Goal: Task Accomplishment & Management: Manage account settings

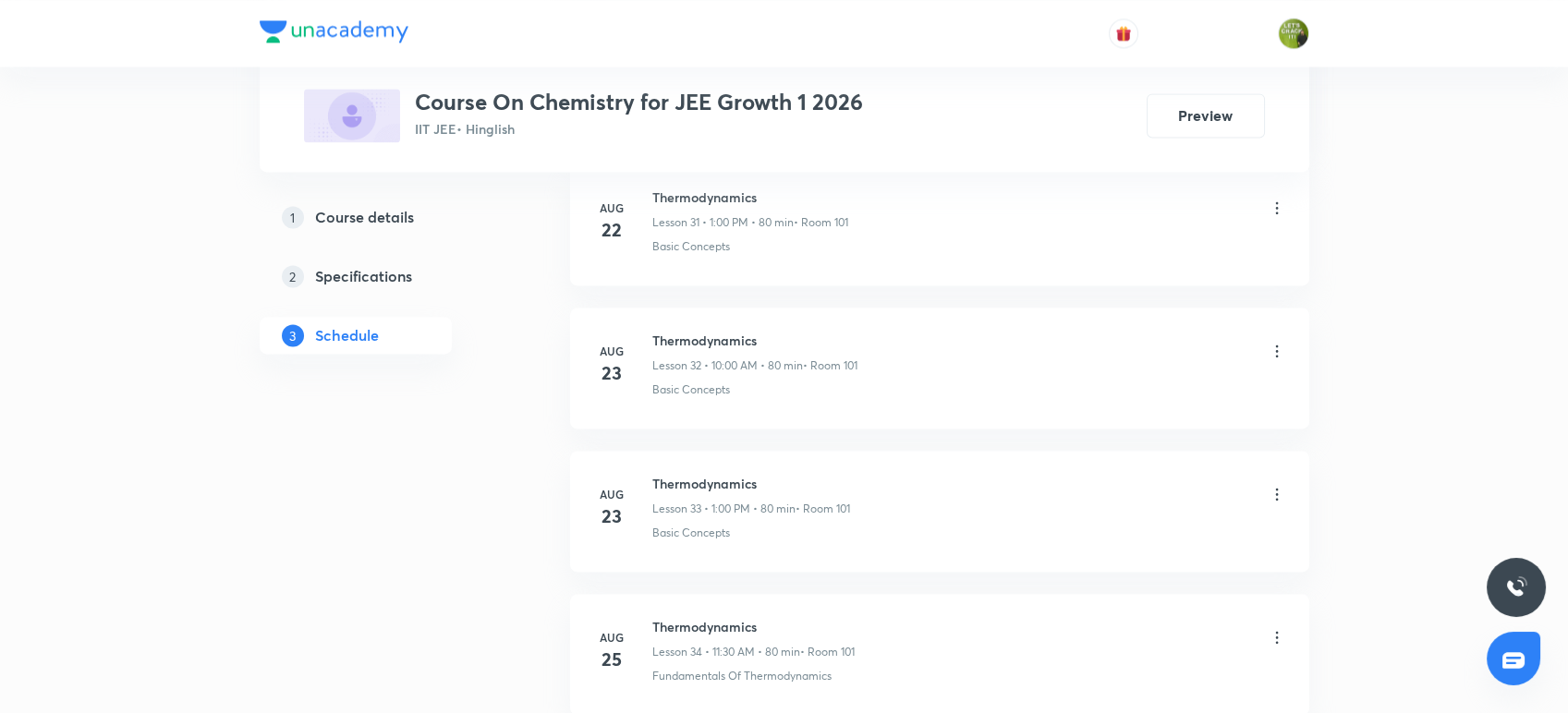
scroll to position [5910, 0]
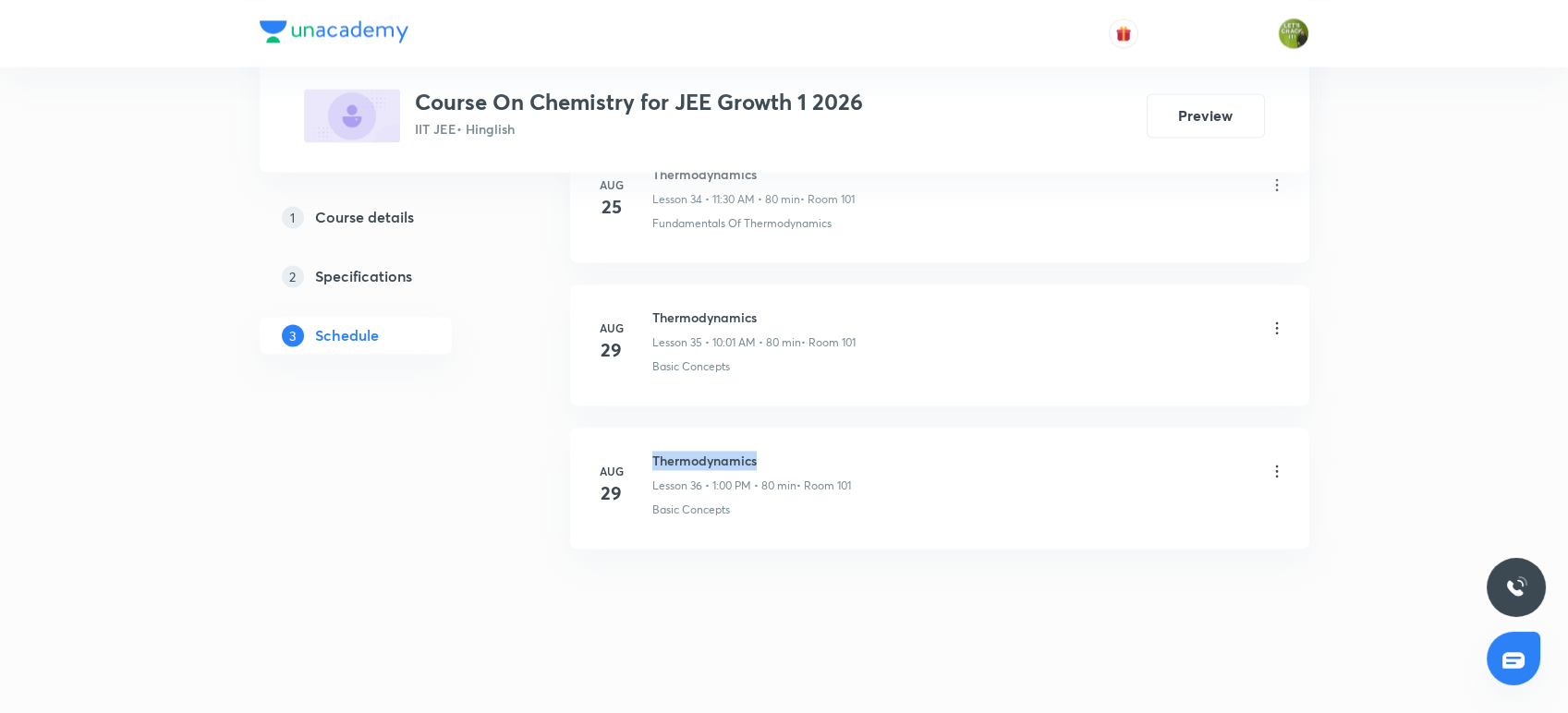
drag, startPoint x: 762, startPoint y: 443, endPoint x: 648, endPoint y: 432, distance: 114.5
click at [648, 432] on li "[DATE] Thermodynamics Lesson 36 • 1:00 PM • 80 min • Room 101 Basic Concepts" at bounding box center [940, 487] width 739 height 120
copy h6 "Thermodynamics"
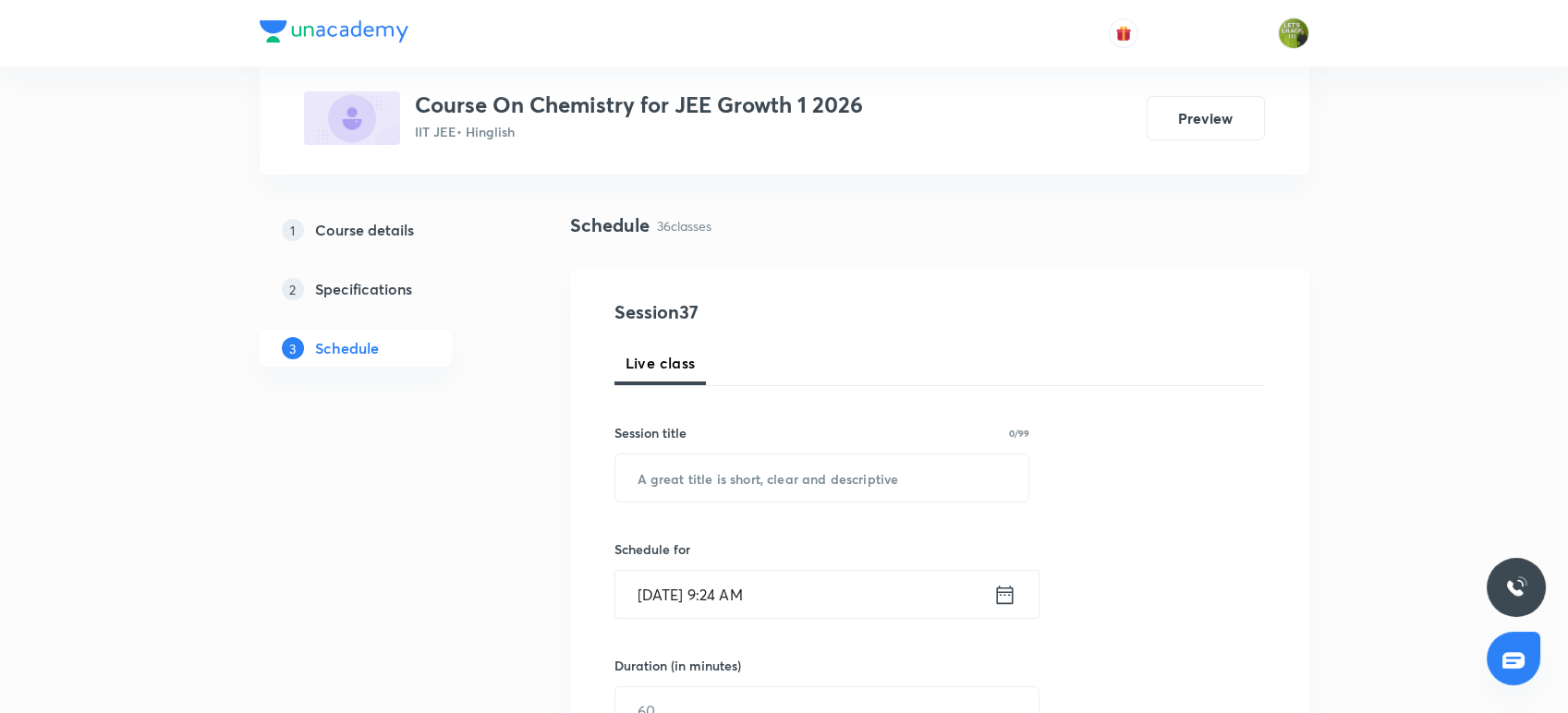
scroll to position [127, 0]
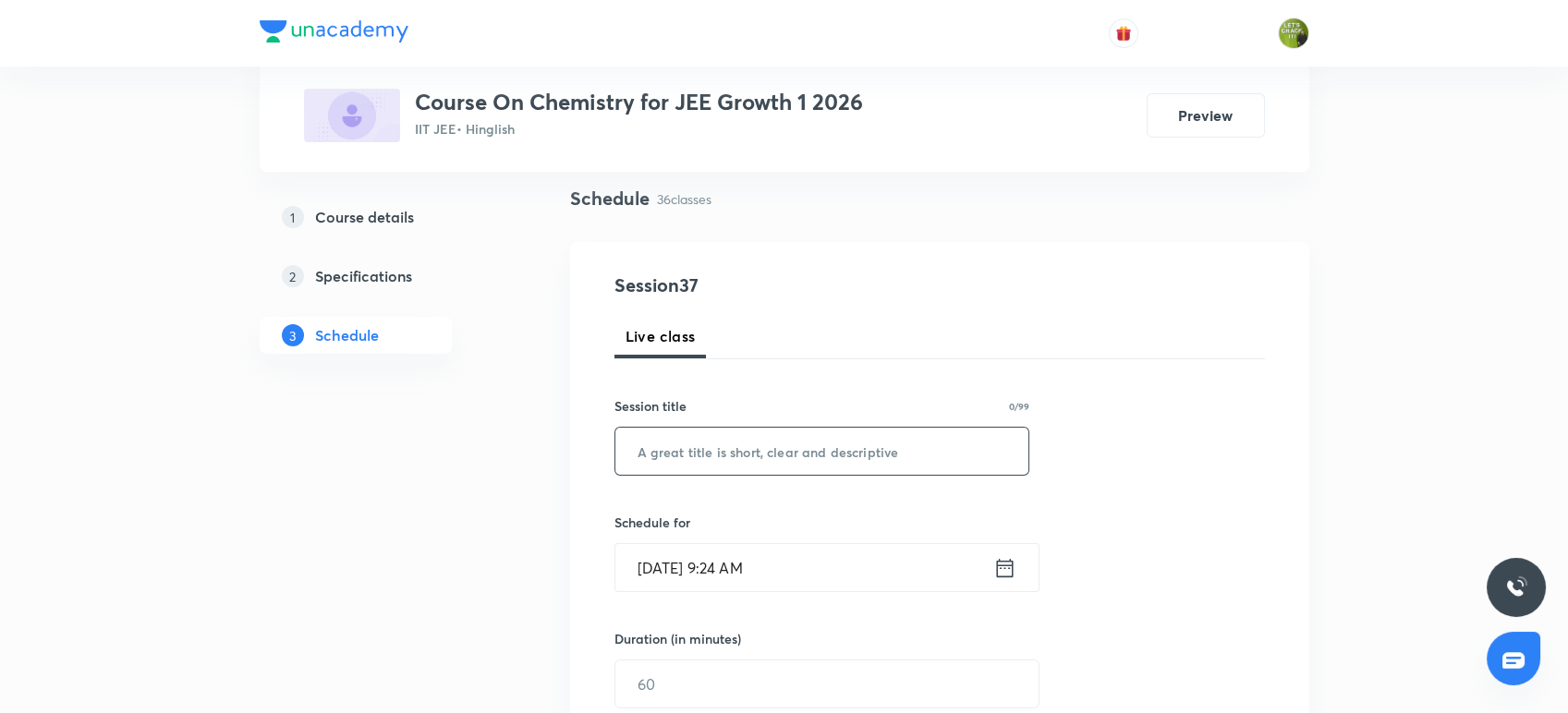
click at [648, 437] on input "text" at bounding box center [822, 451] width 414 height 47
paste input "Thermodynamics"
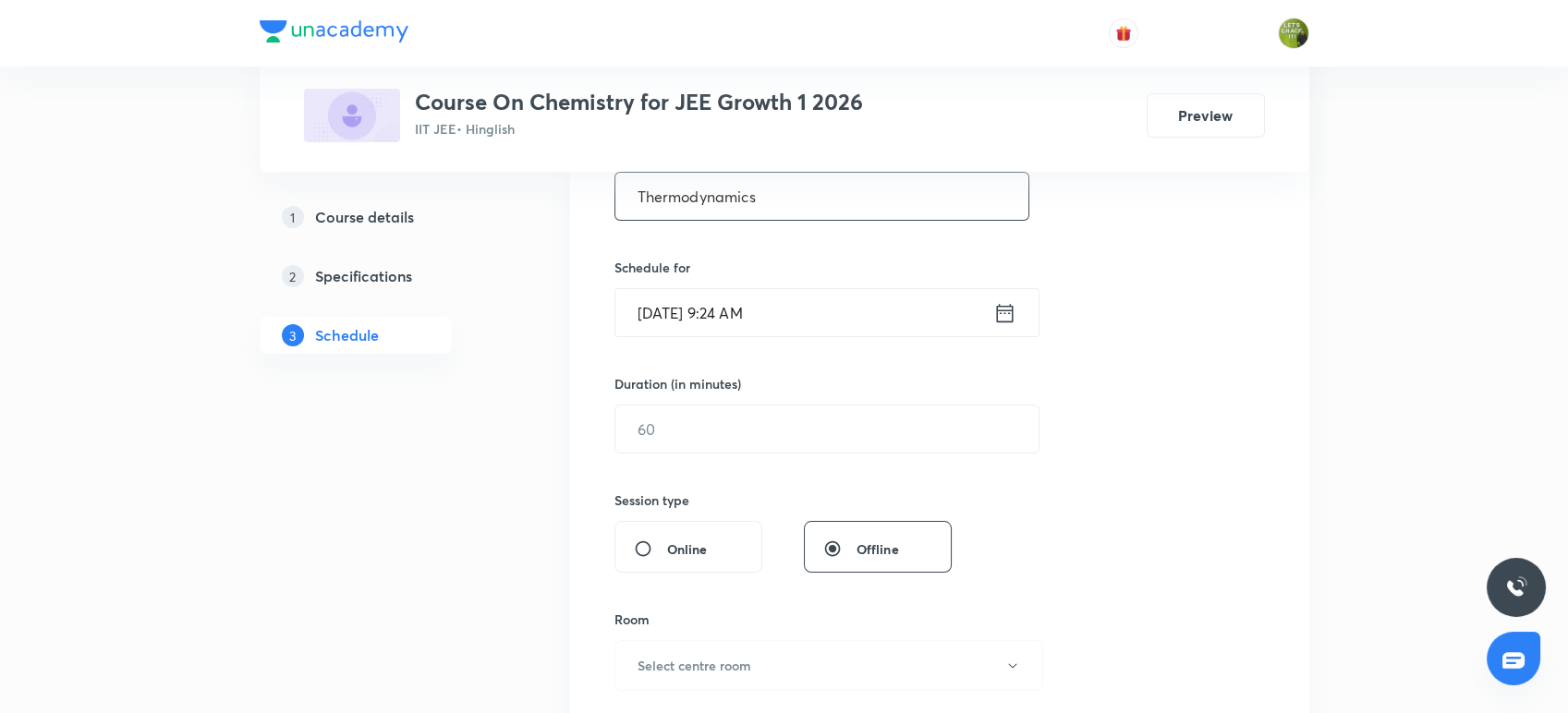
scroll to position [401, 0]
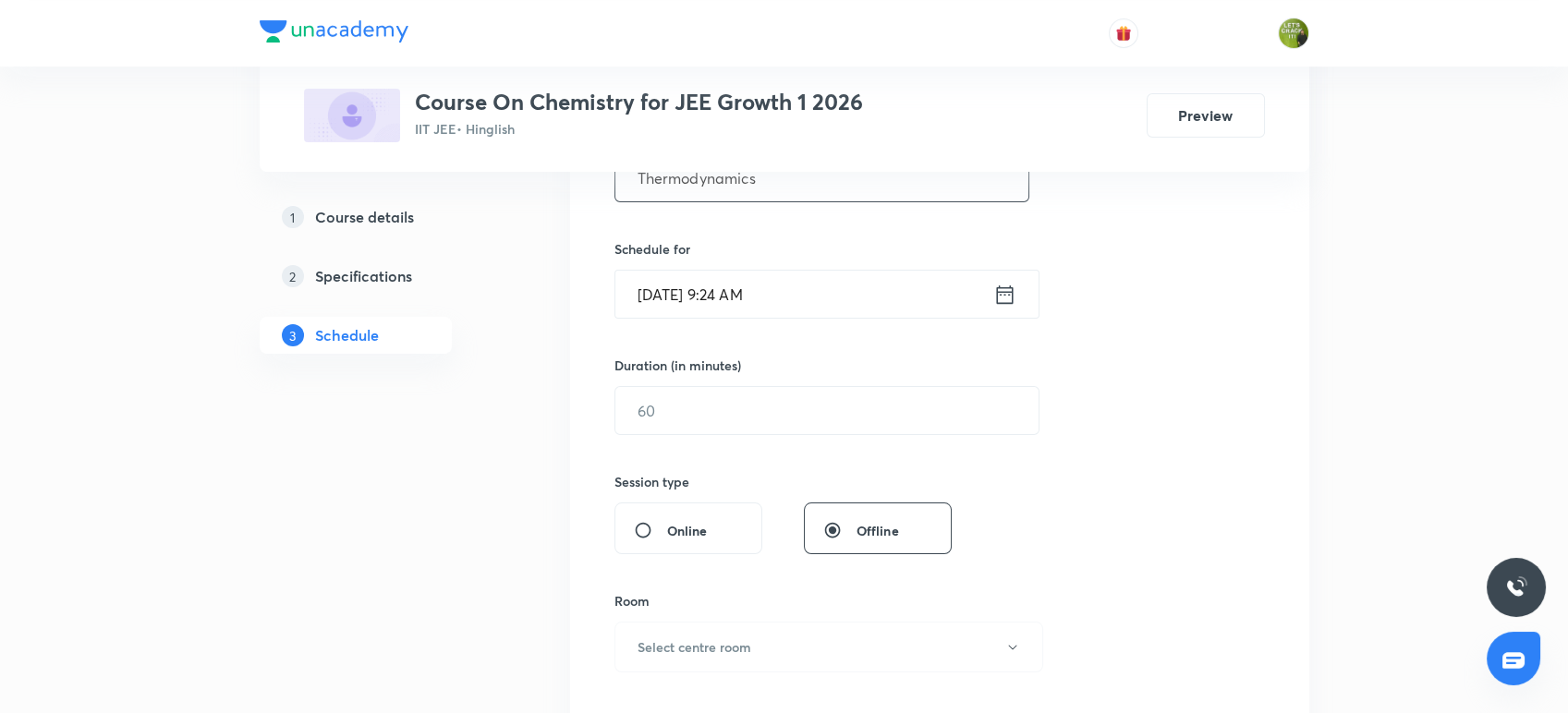
type input "Thermodynamics"
click at [979, 287] on input "[DATE] 9:24 AM" at bounding box center [805, 294] width 378 height 47
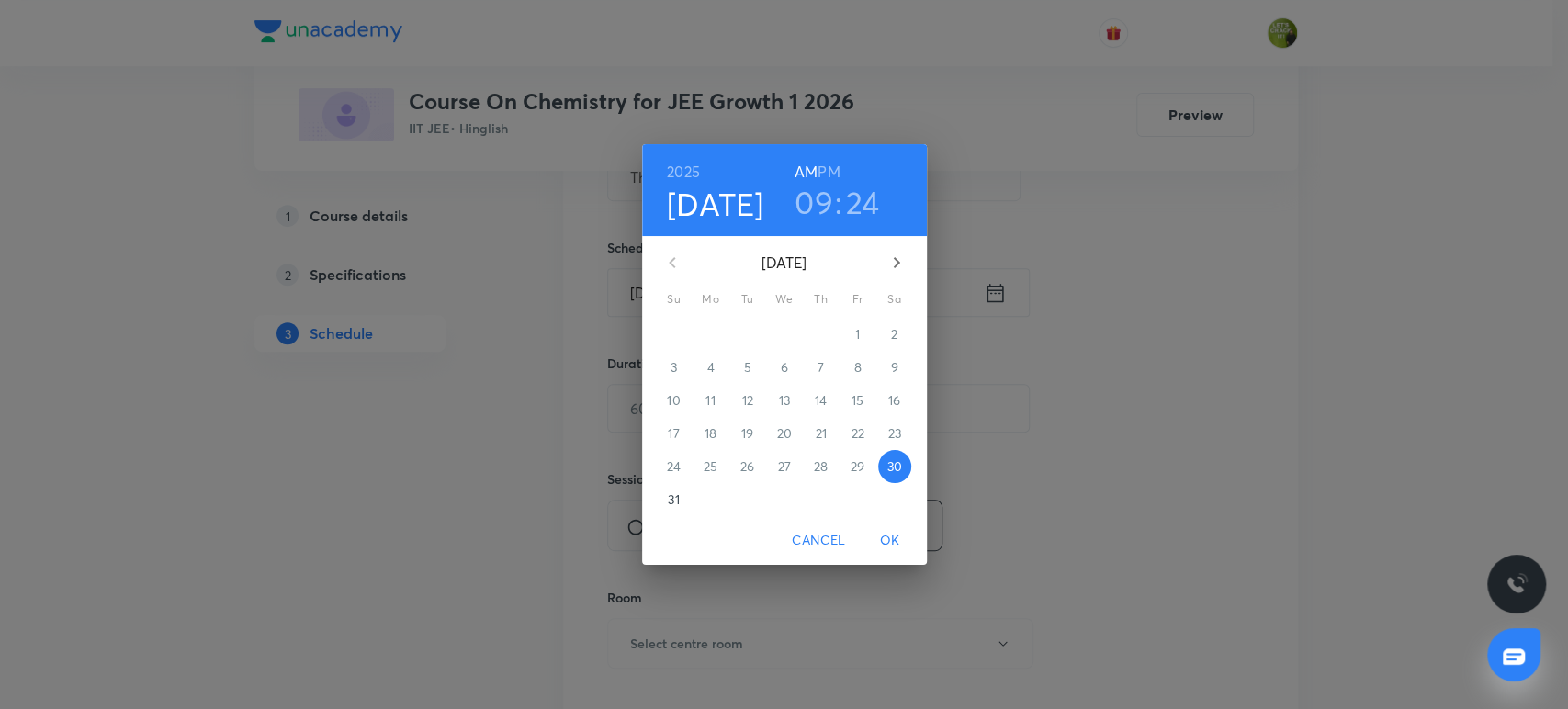
click at [820, 201] on h3 "09" at bounding box center [814, 203] width 39 height 39
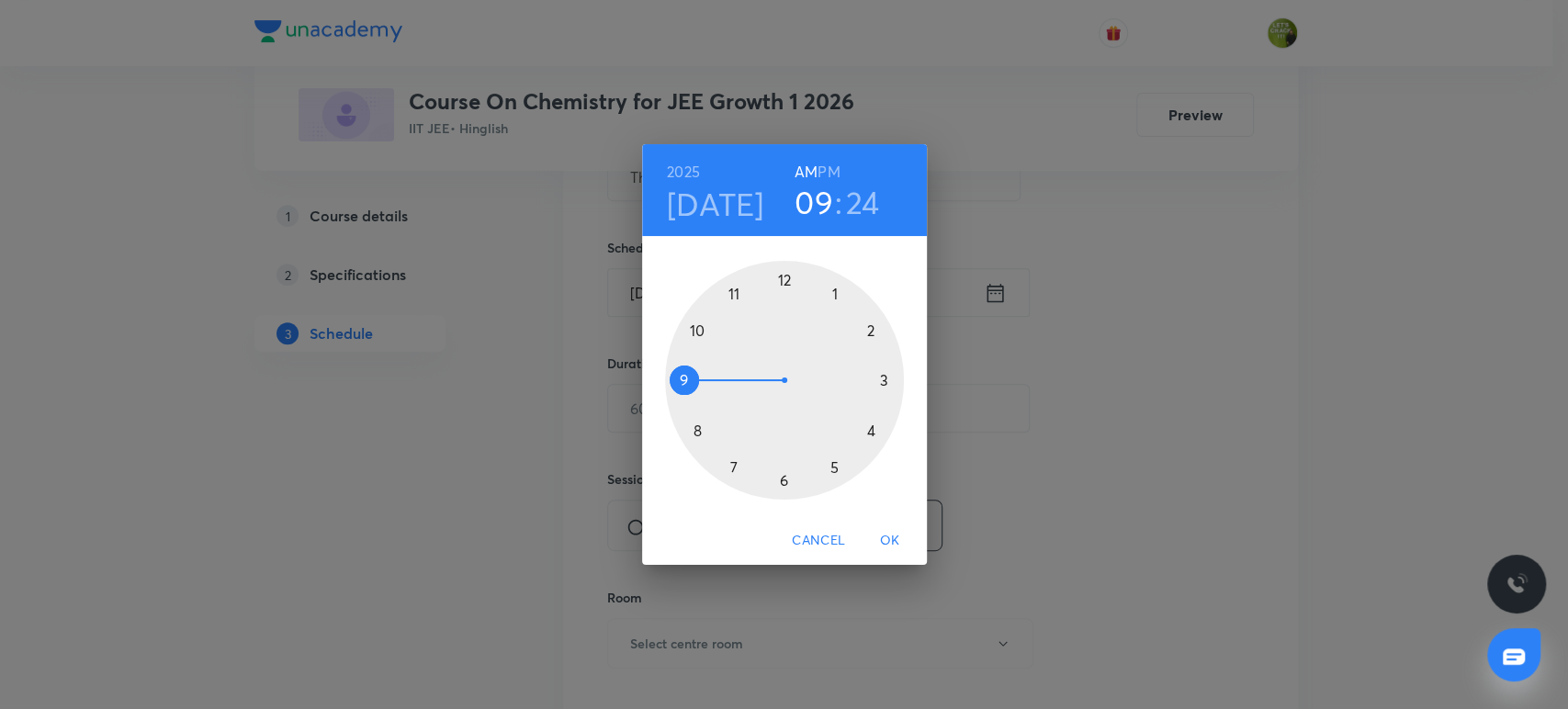
click at [697, 331] on div at bounding box center [784, 380] width 239 height 239
click at [785, 280] on div at bounding box center [784, 380] width 239 height 239
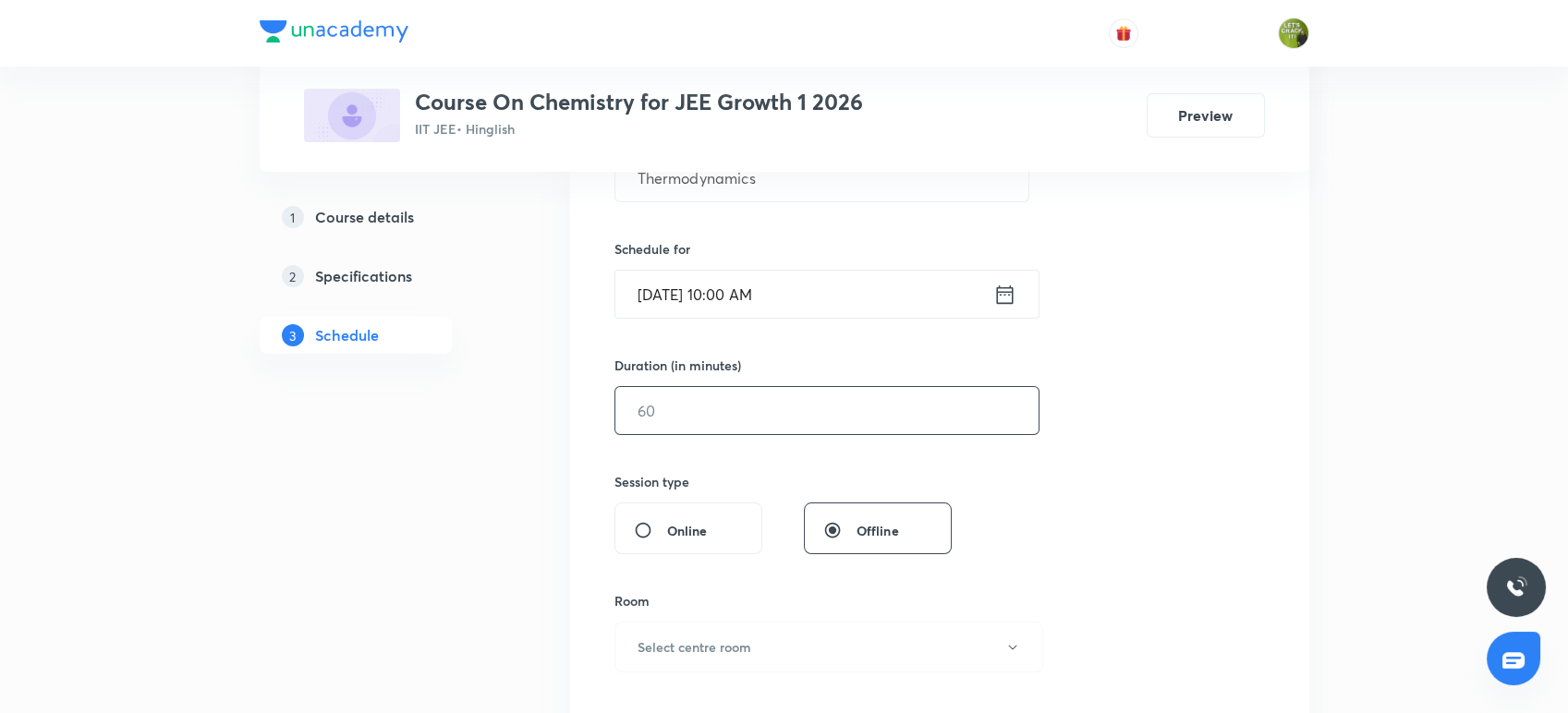
click at [761, 425] on input "text" at bounding box center [827, 410] width 423 height 47
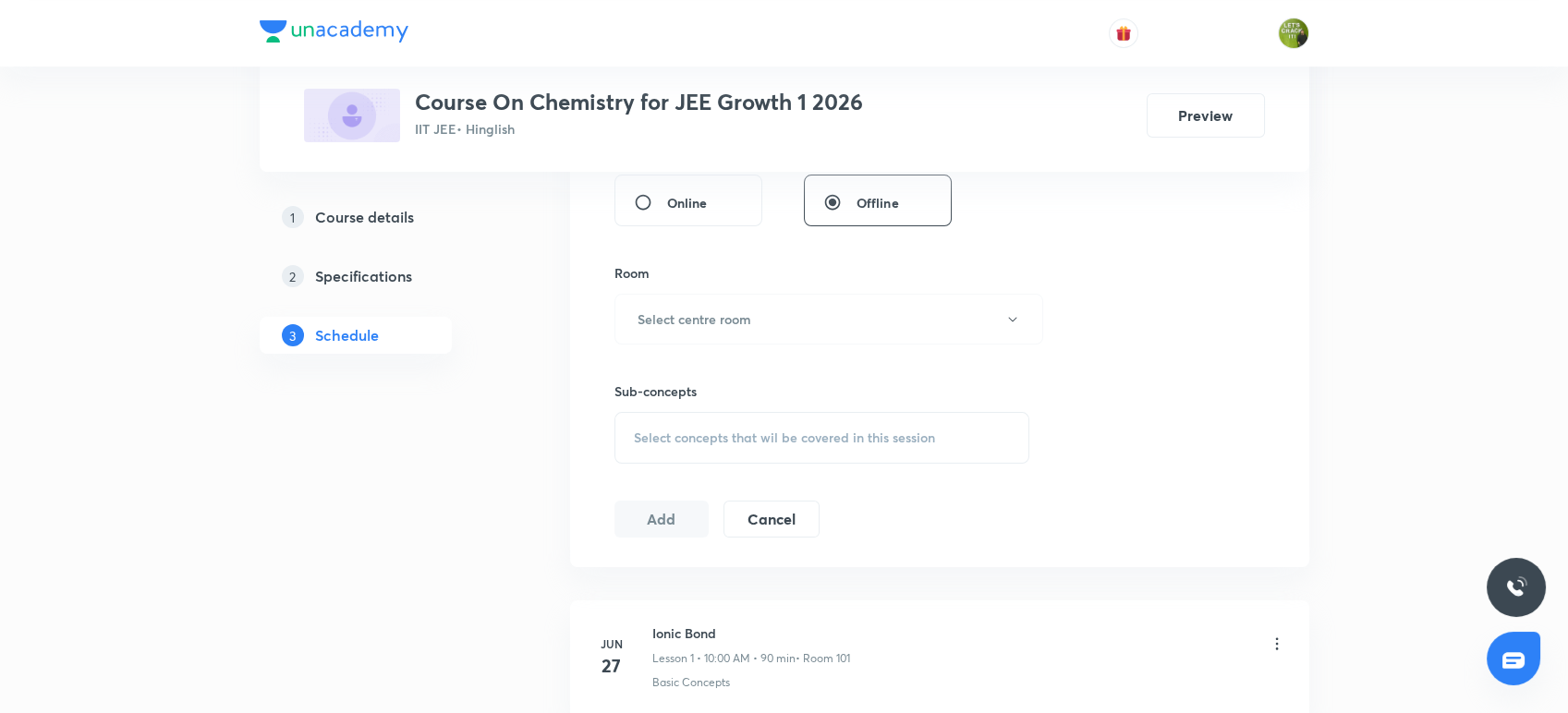
scroll to position [737, 0]
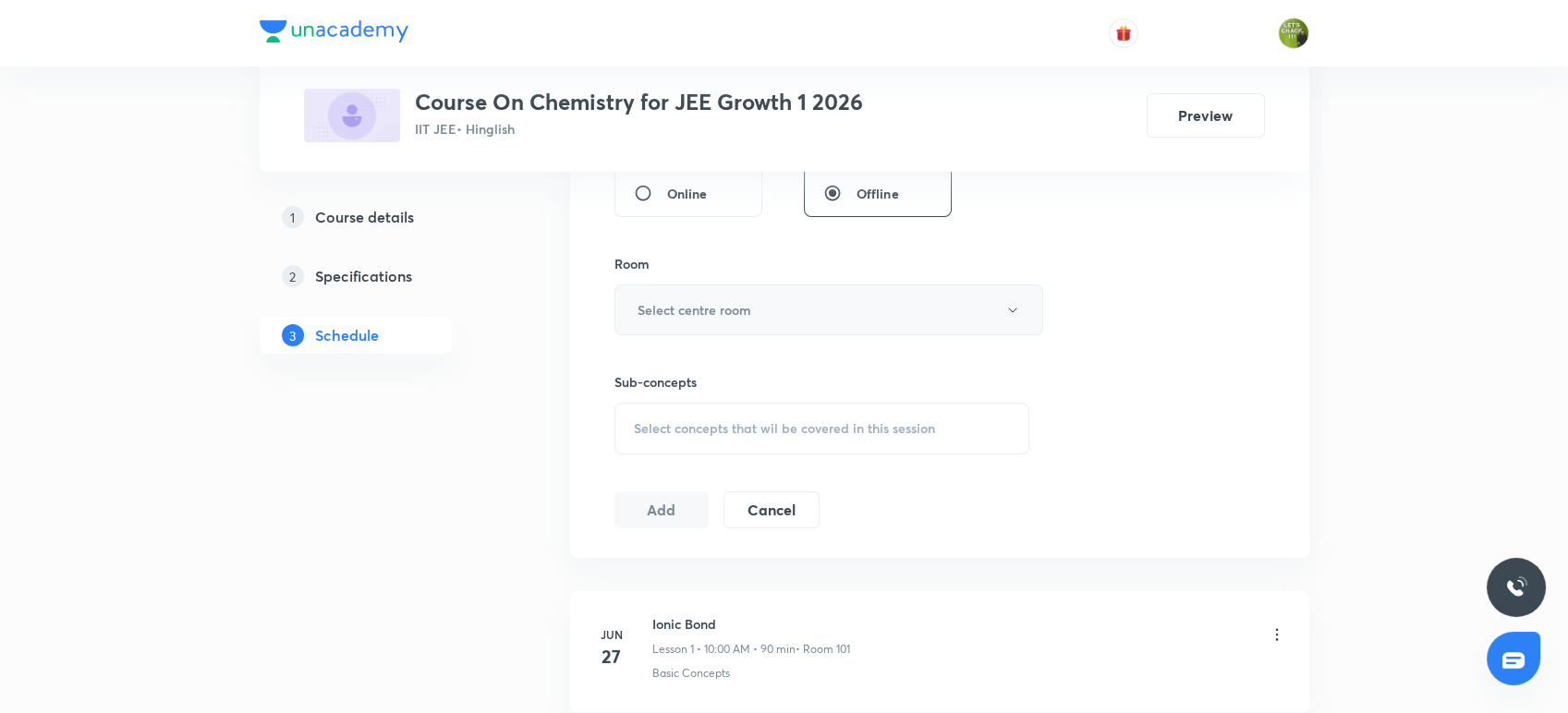
type input "80"
click at [775, 291] on button "Select centre room" at bounding box center [828, 309] width 428 height 51
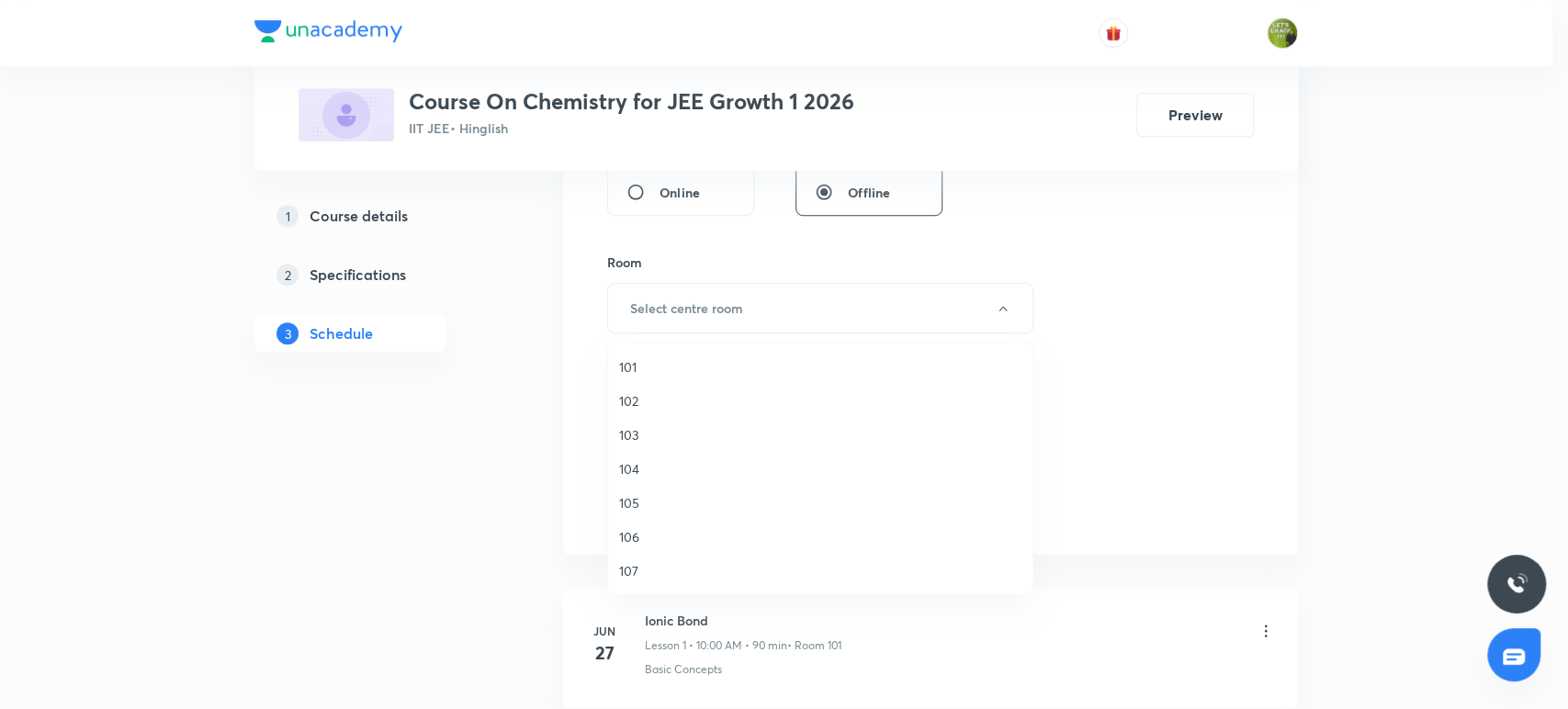
click at [633, 358] on span "101" at bounding box center [820, 367] width 402 height 19
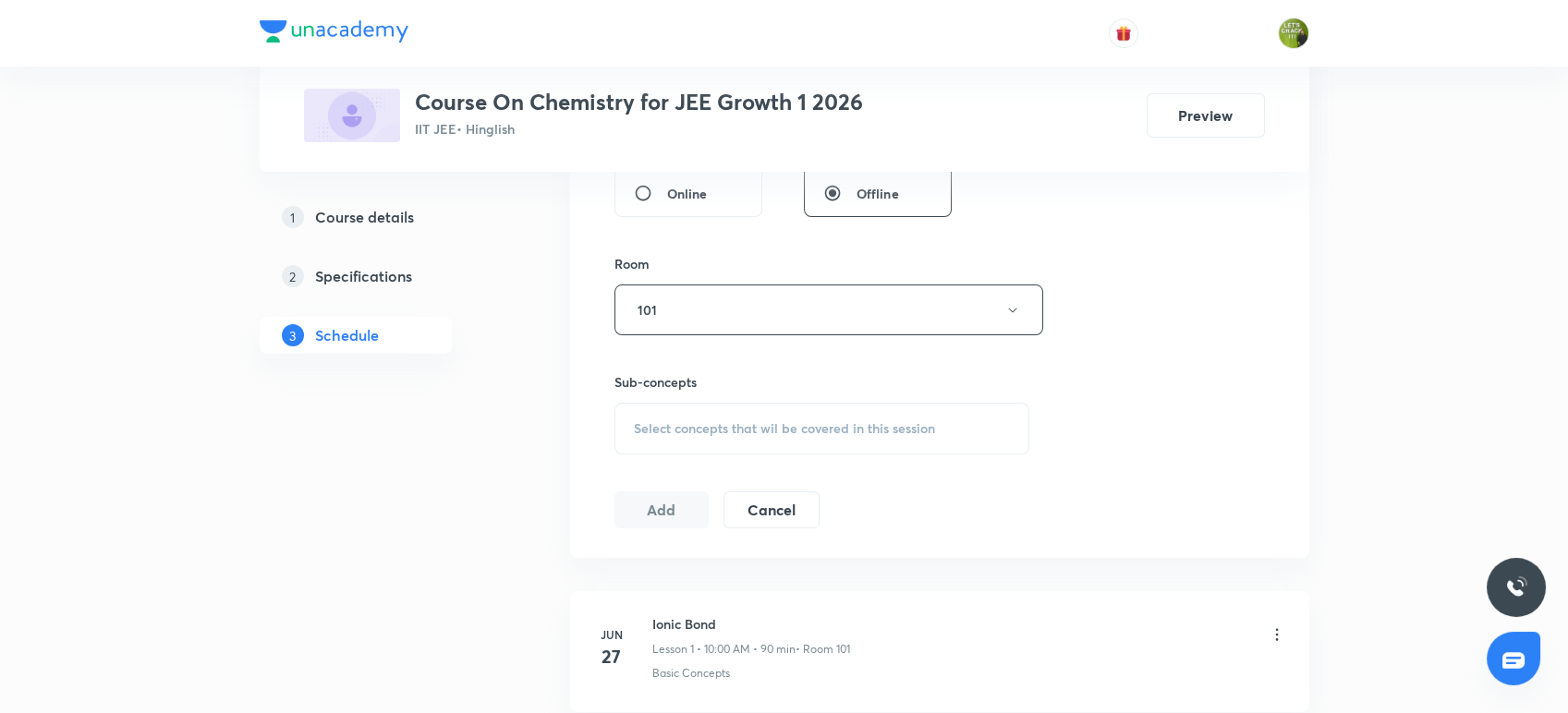
click at [684, 434] on span "Select concepts that wil be covered in this session" at bounding box center [784, 428] width 301 height 15
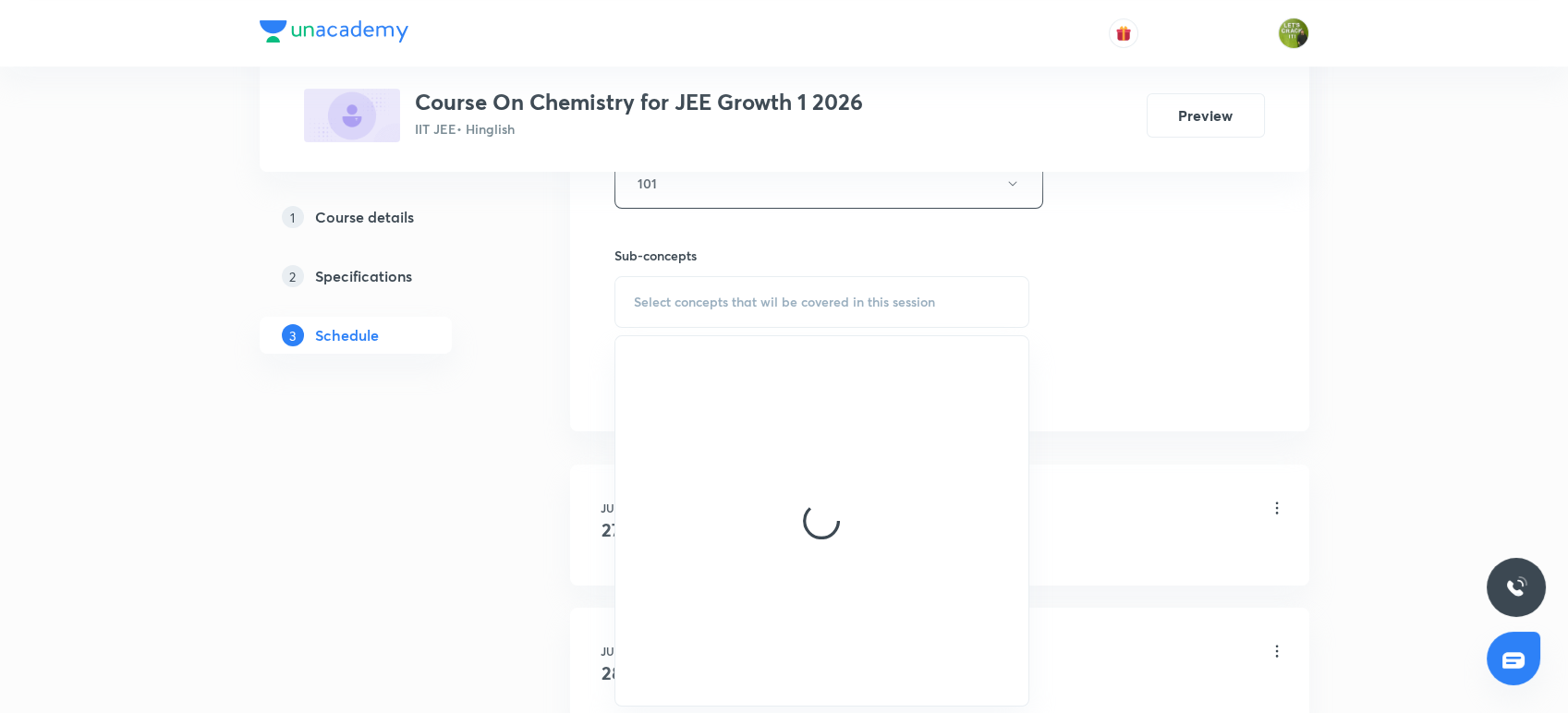
scroll to position [889, 0]
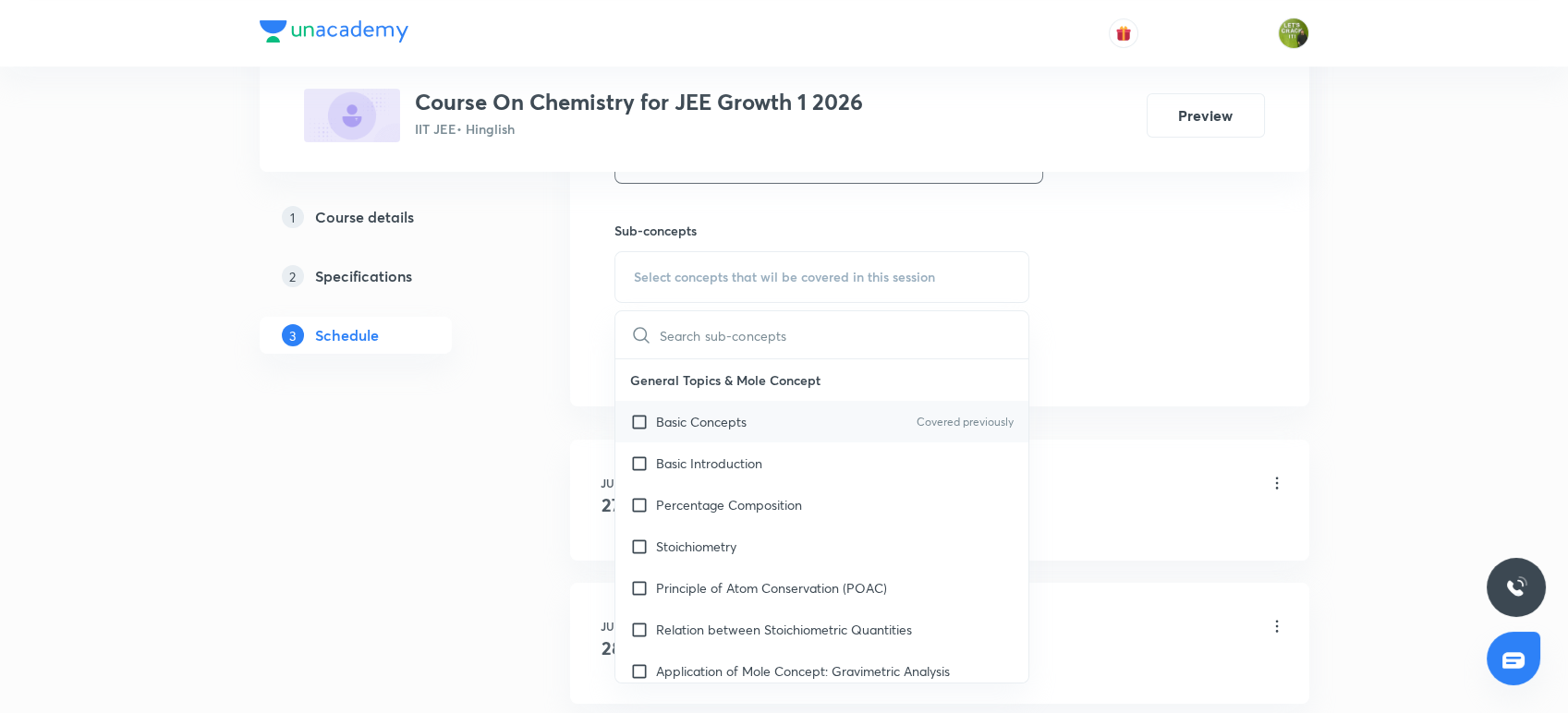
click at [710, 429] on div "Basic Concepts Covered previously" at bounding box center [822, 421] width 414 height 41
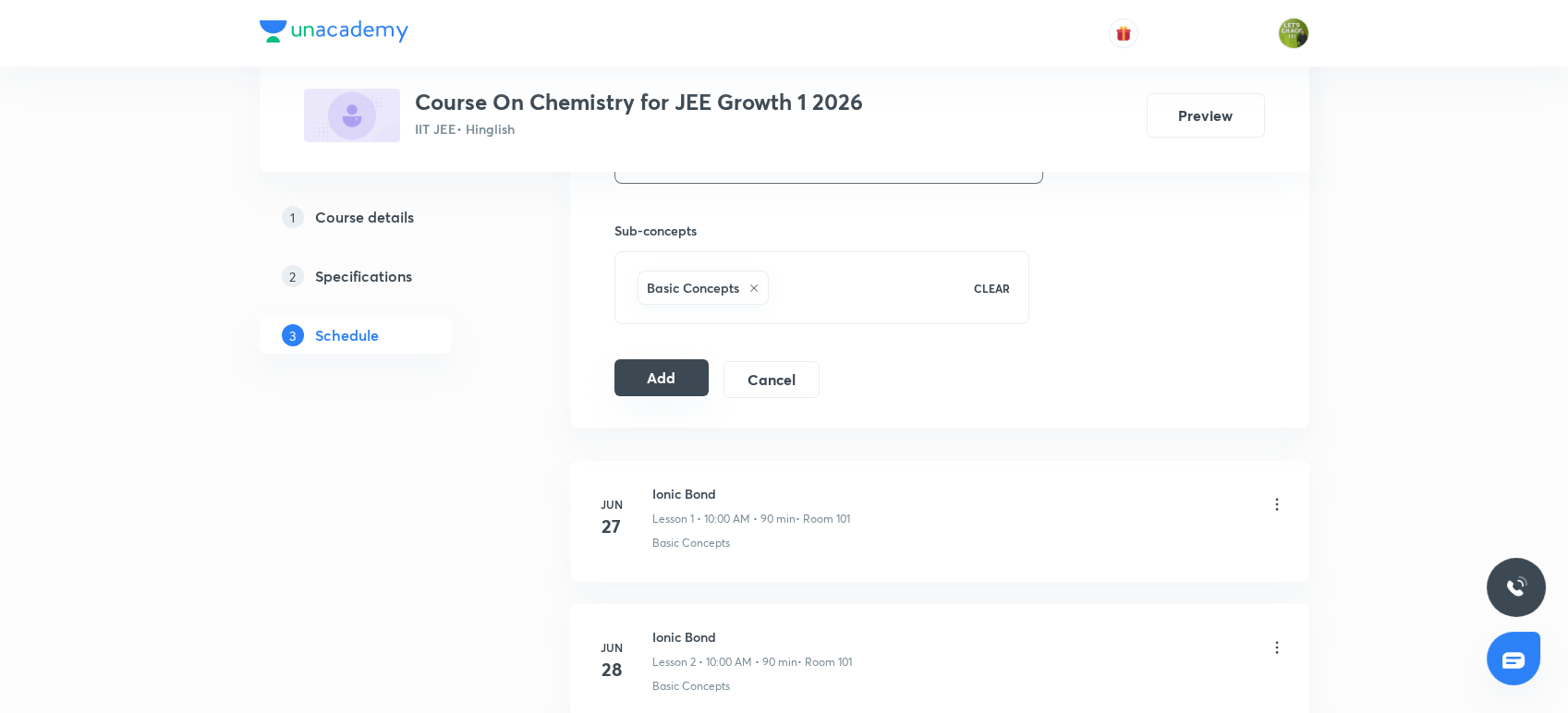
click at [666, 389] on button "Add" at bounding box center [662, 378] width 95 height 37
